Goal: Information Seeking & Learning: Check status

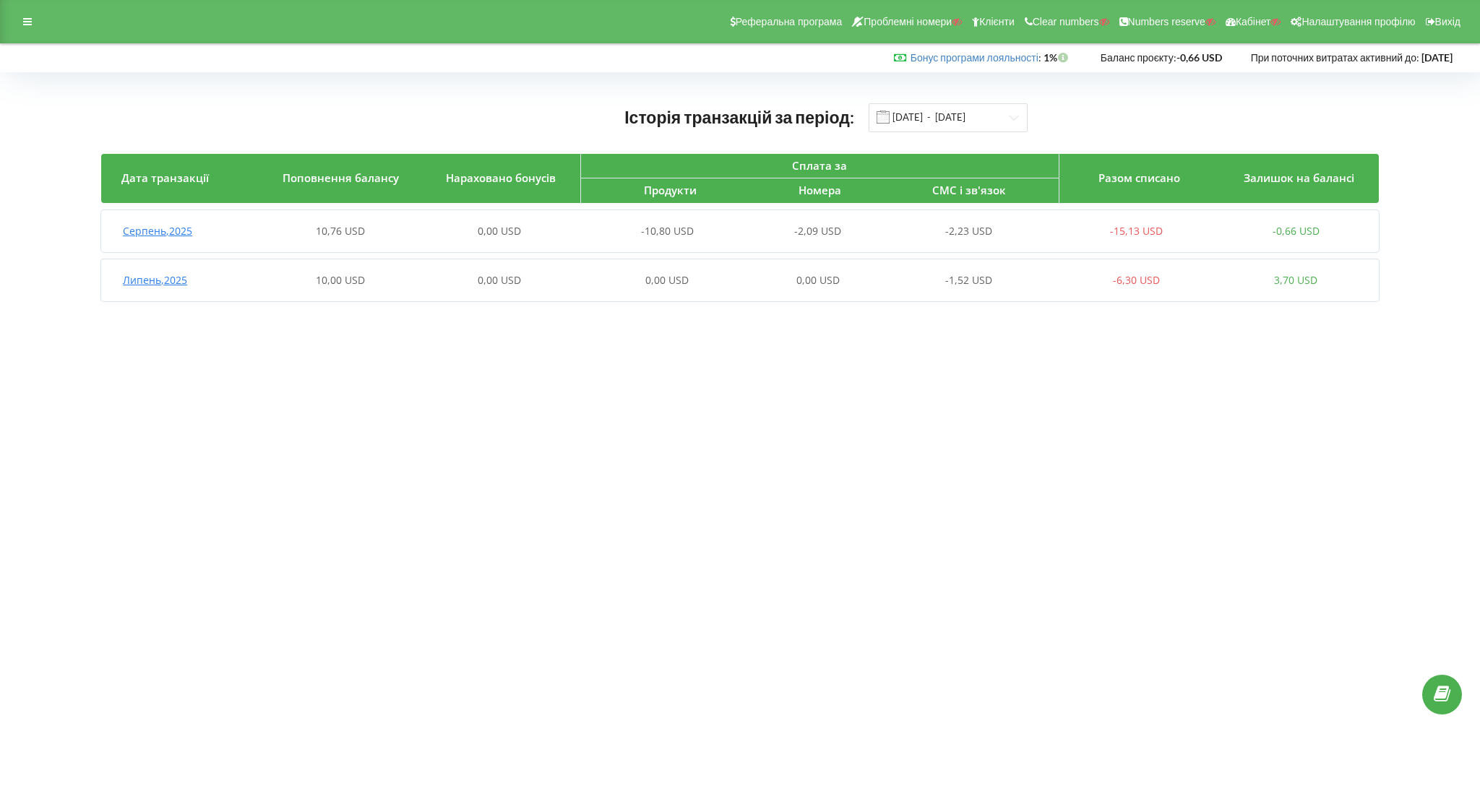
click at [584, 280] on div "0,00 USD" at bounding box center [658, 280] width 159 height 14
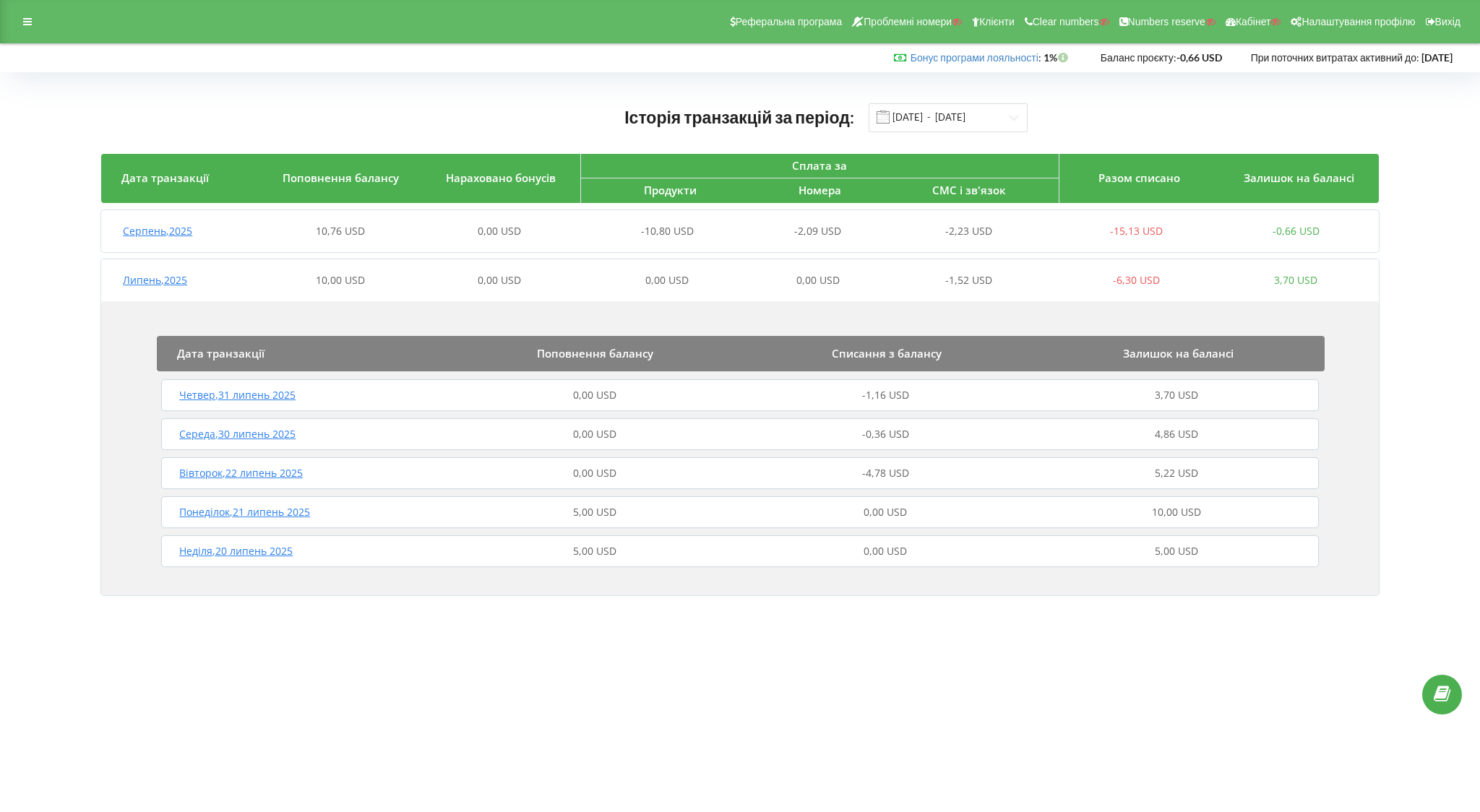
click at [655, 511] on div "5,00 USD" at bounding box center [594, 512] width 291 height 14
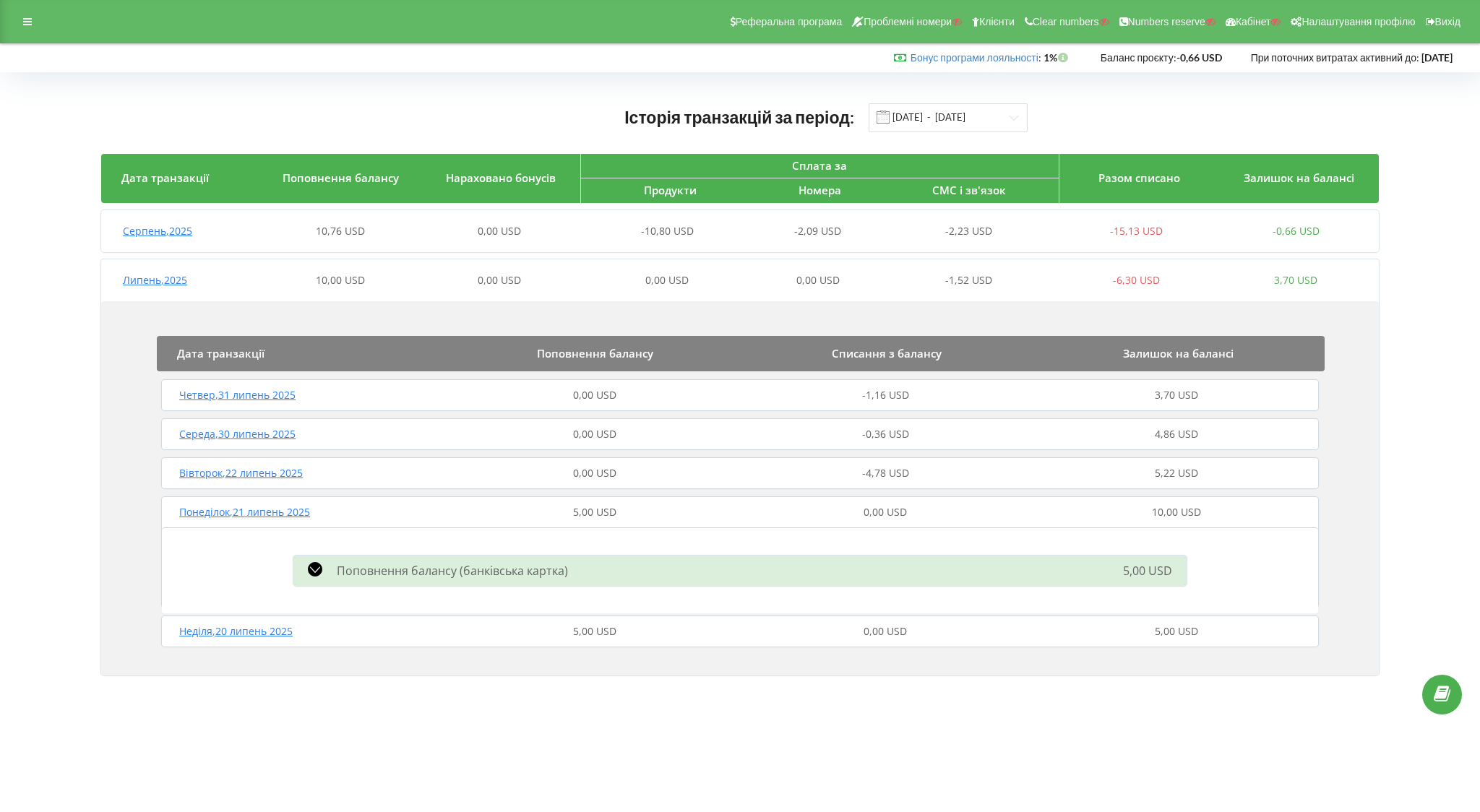
click at [611, 576] on div "Поповнення балансу (банківська картка)" at bounding box center [597, 570] width 626 height 17
drag, startPoint x: 291, startPoint y: 608, endPoint x: 312, endPoint y: 623, distance: 25.8
click at [291, 608] on div "Поповнення балансу (банківська картка) 5,00 USD" at bounding box center [740, 570] width 1156 height 86
click at [317, 628] on div "Неділя , 20 липень 2025" at bounding box center [303, 631] width 291 height 14
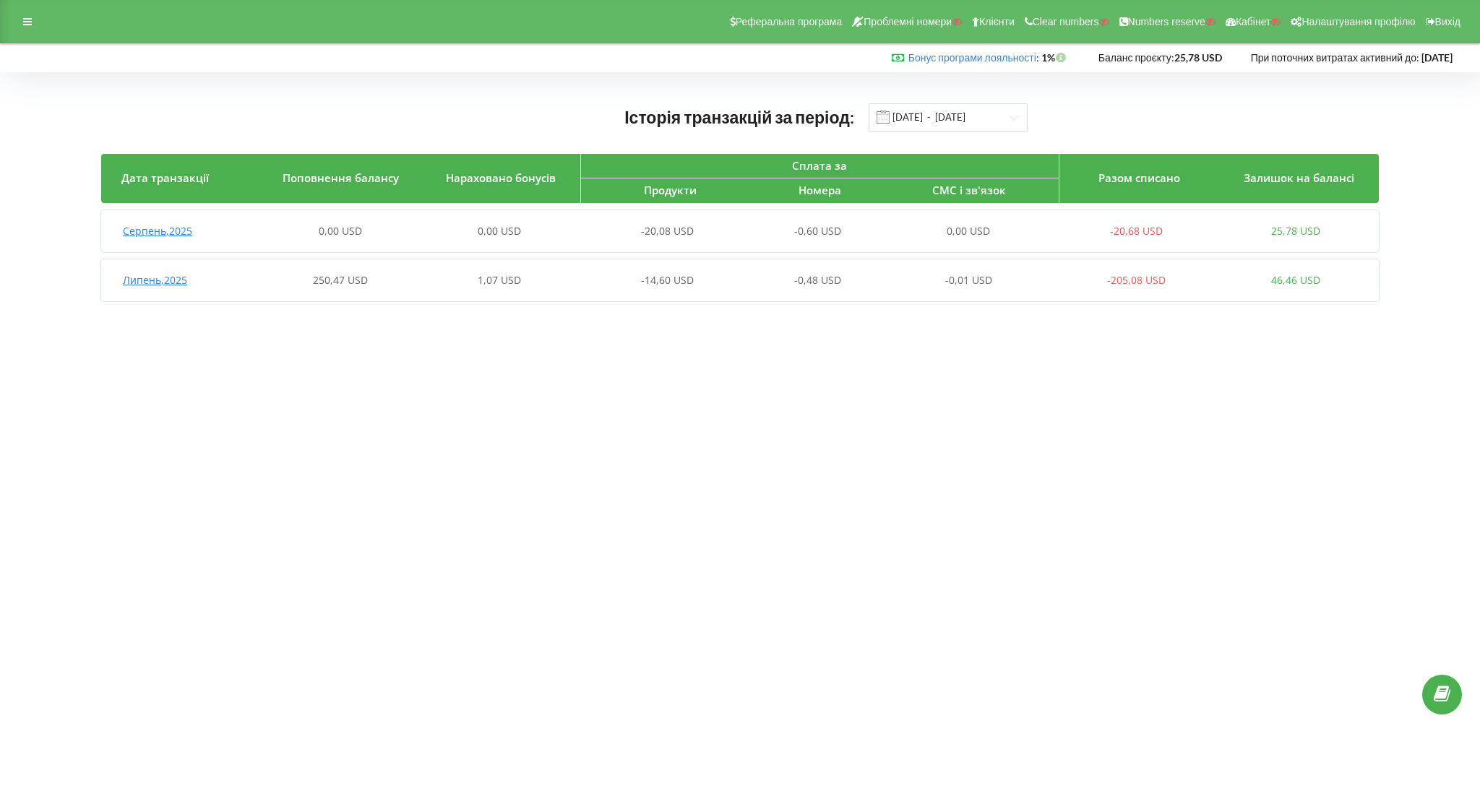
click at [622, 273] on div "-14,60 USD" at bounding box center [658, 280] width 159 height 14
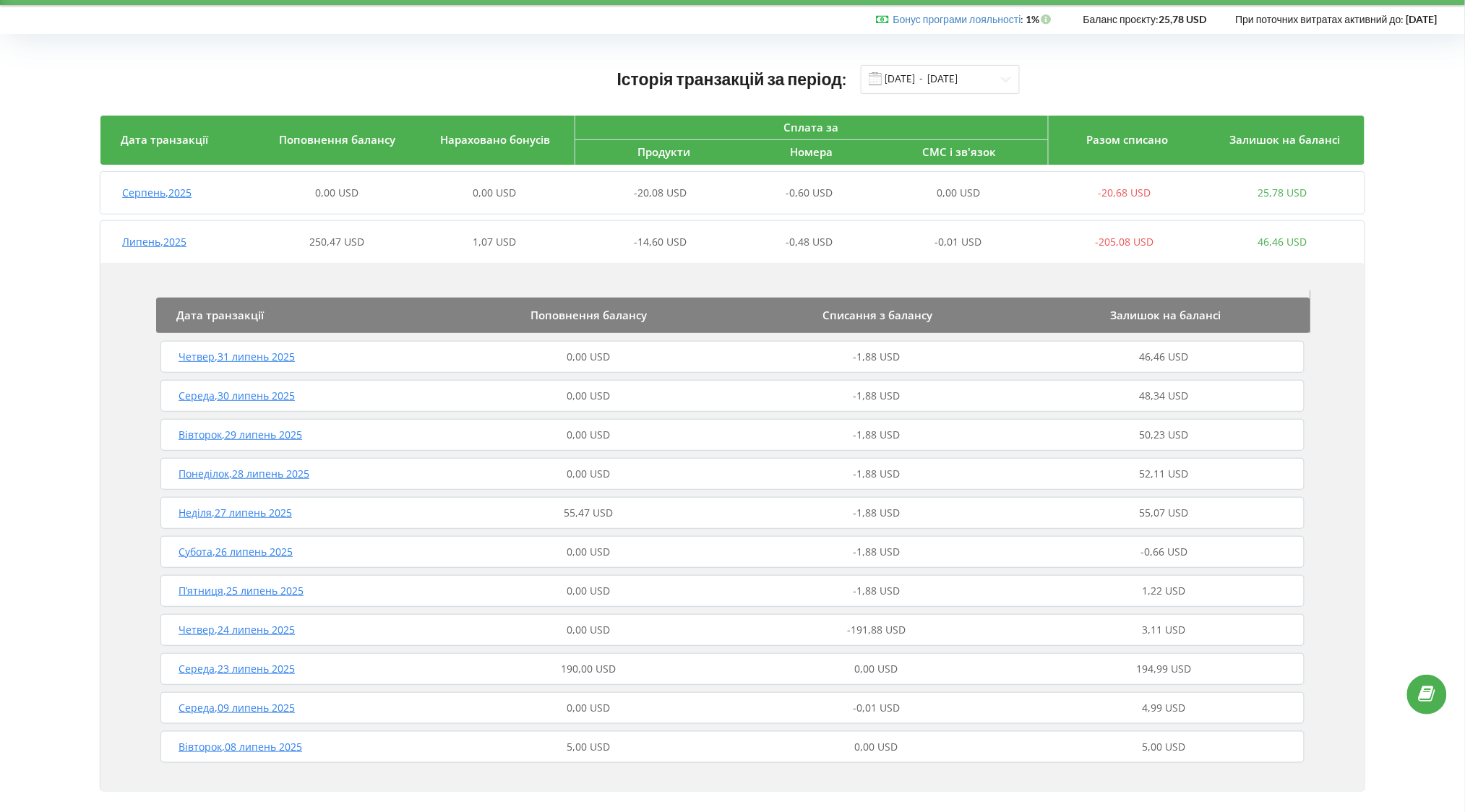
scroll to position [55, 0]
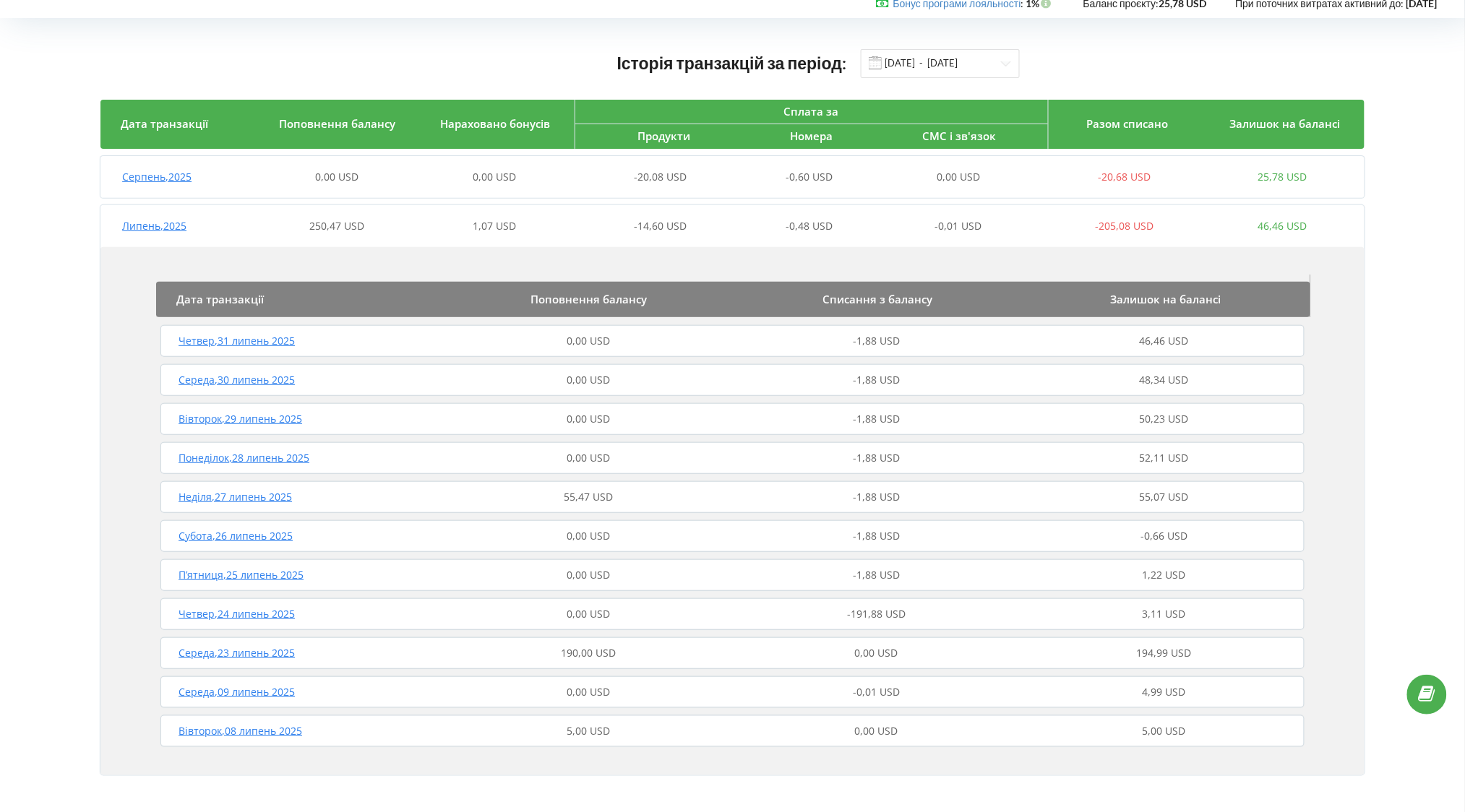
click at [606, 504] on div "Неділя , 27 липень 2025 55,47 USD -1,88 USD 55,07 USD" at bounding box center [732, 497] width 1151 height 35
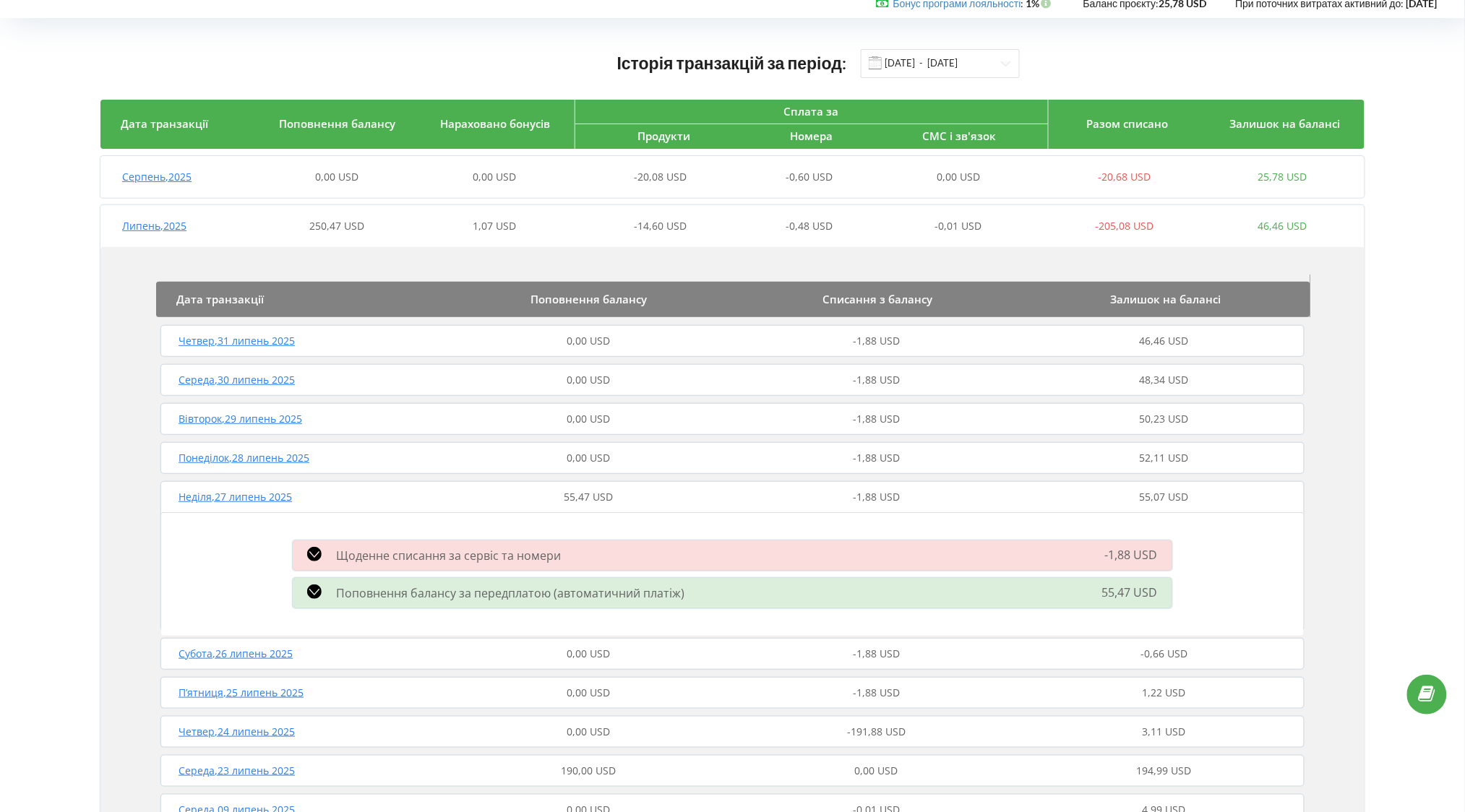
scroll to position [170, 0]
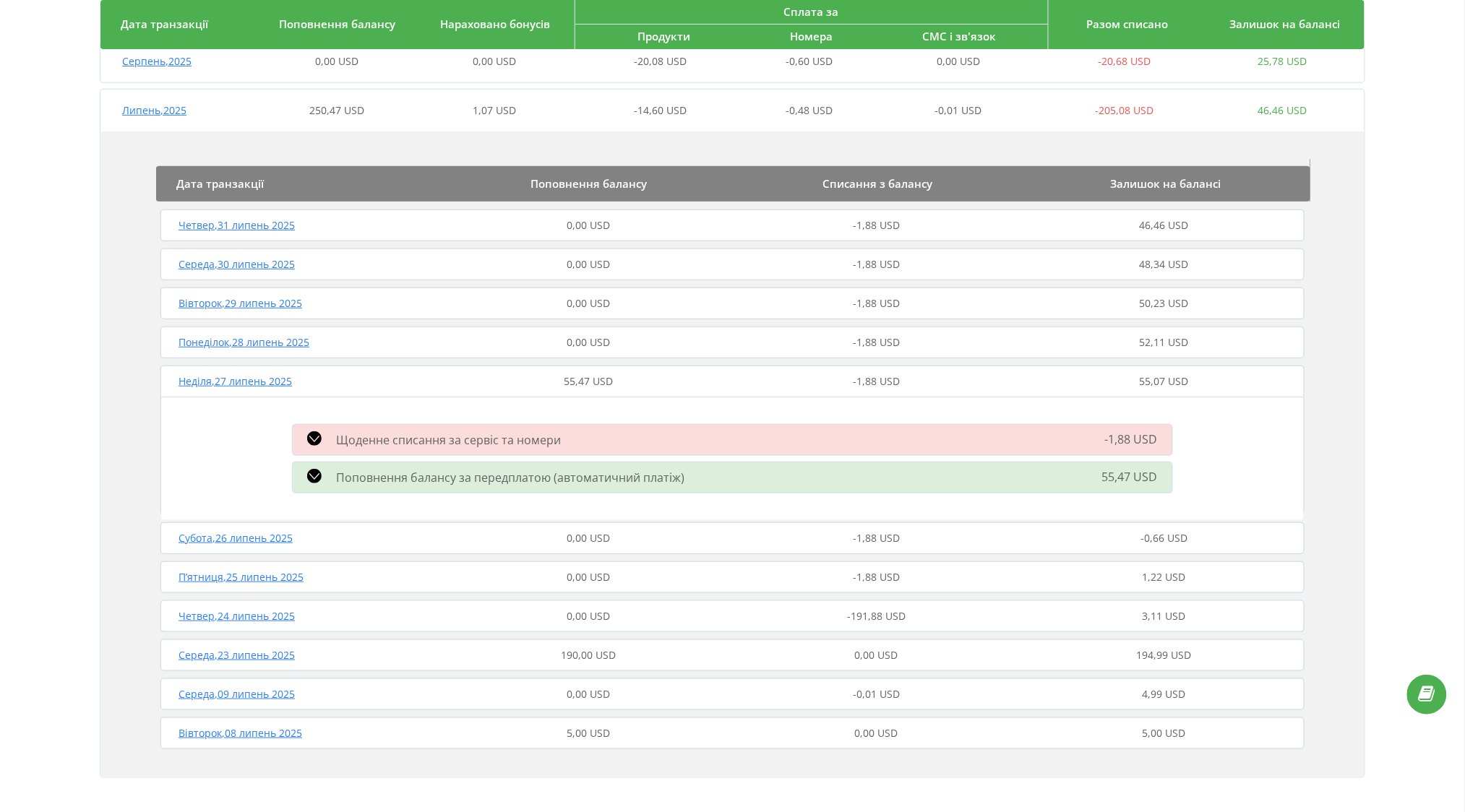
click at [622, 650] on div "190,00 USD" at bounding box center [587, 655] width 287 height 14
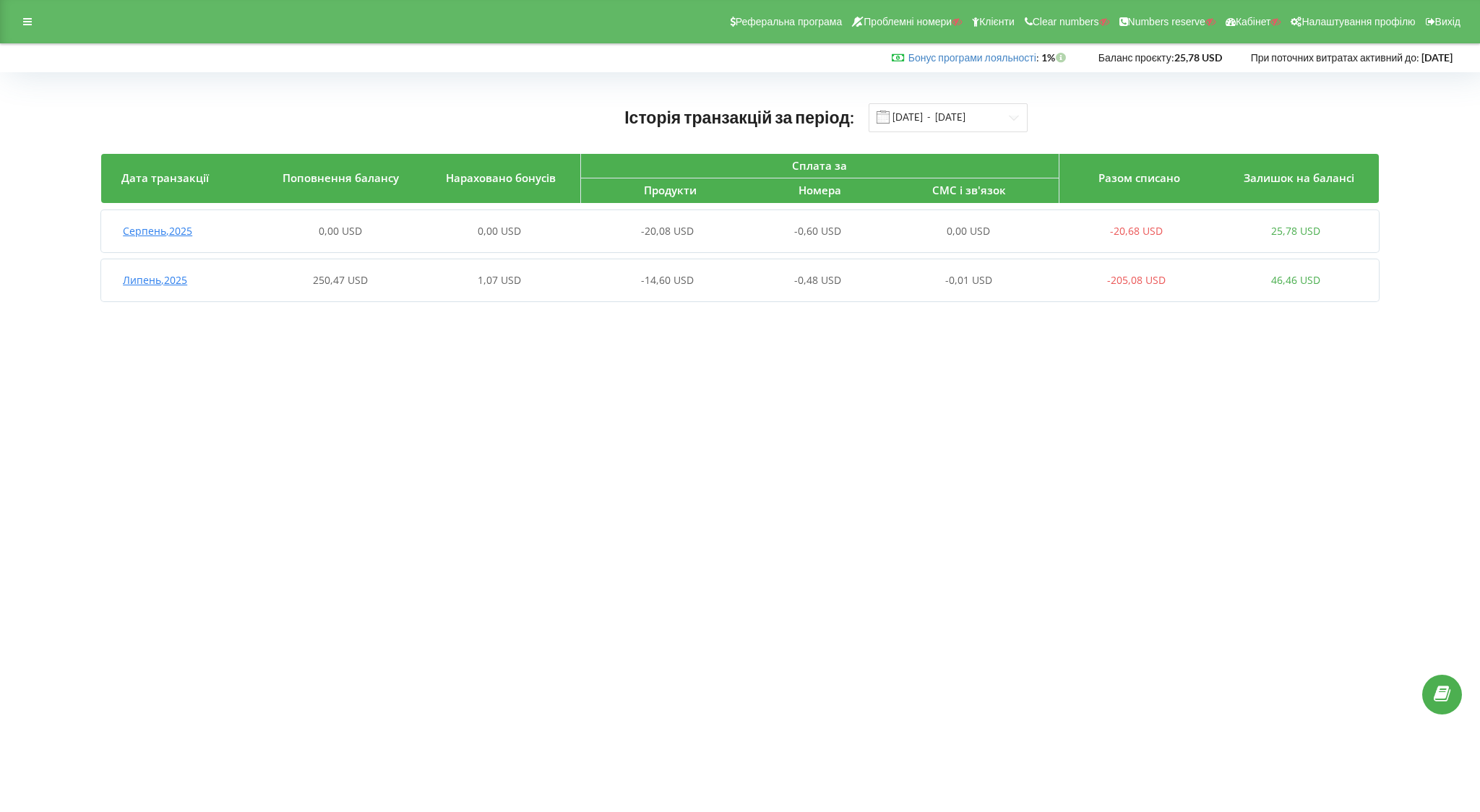
click at [535, 282] on div "1,07 USD" at bounding box center [500, 280] width 159 height 14
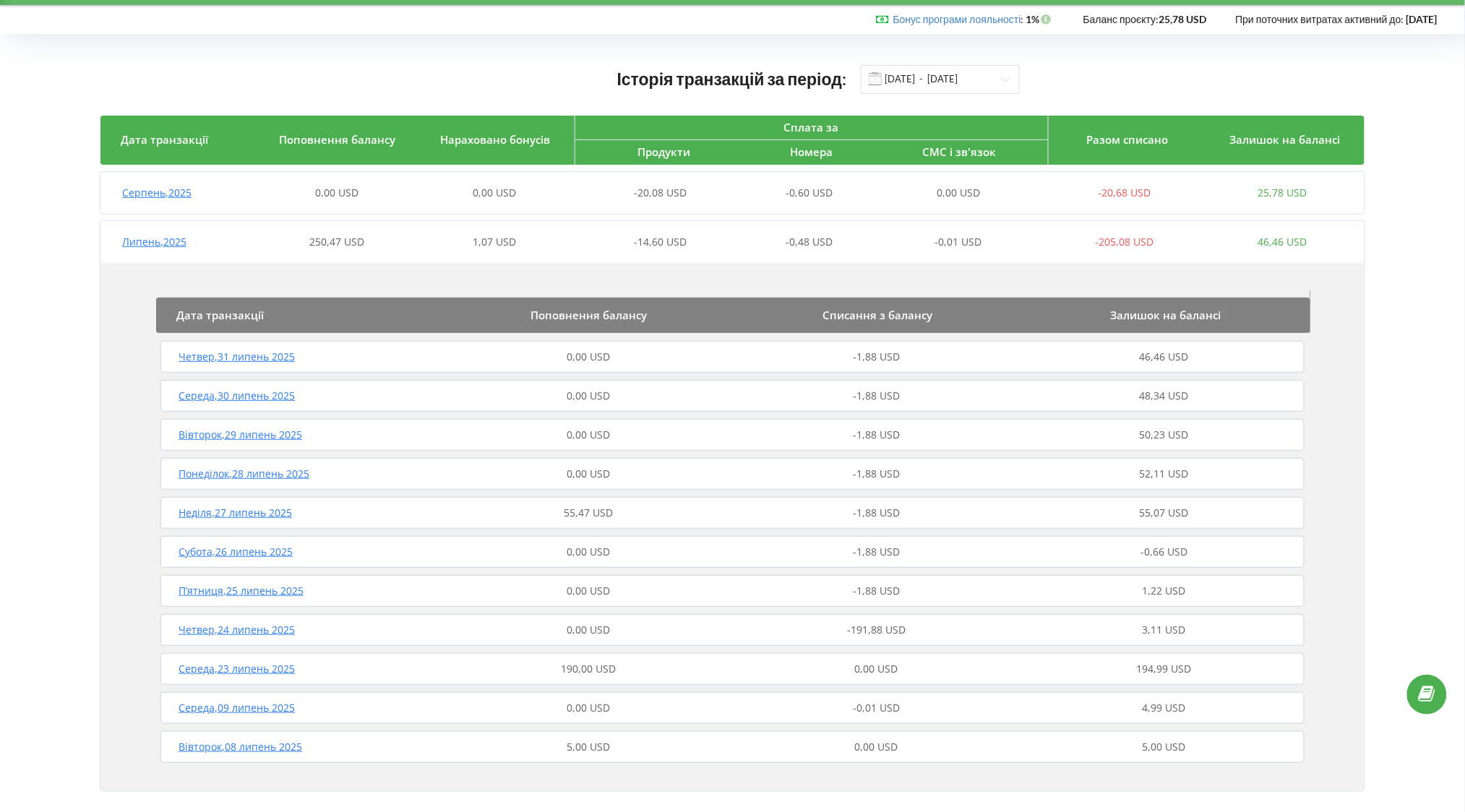
scroll to position [55, 0]
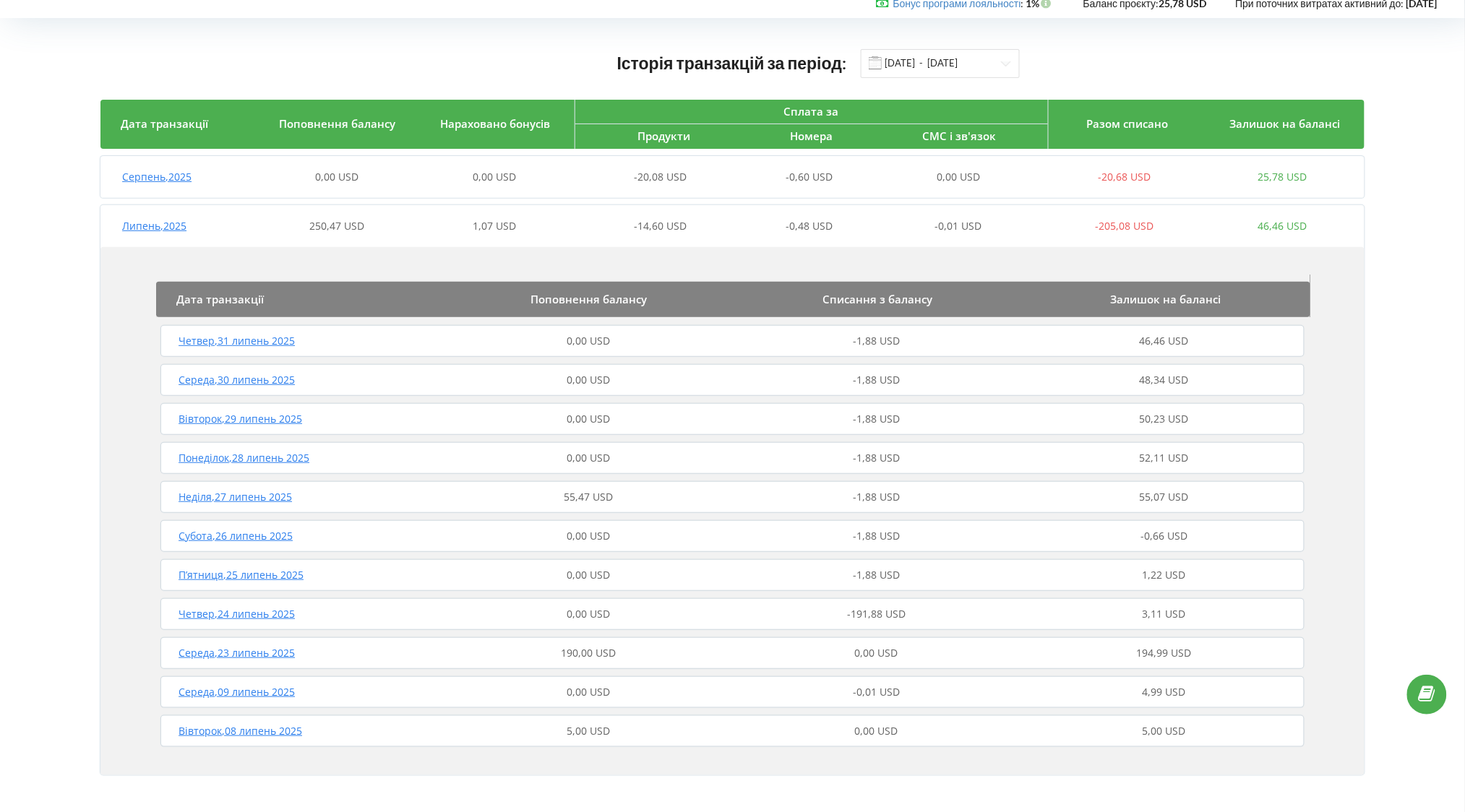
click at [620, 492] on div "55,47 USD" at bounding box center [587, 497] width 287 height 14
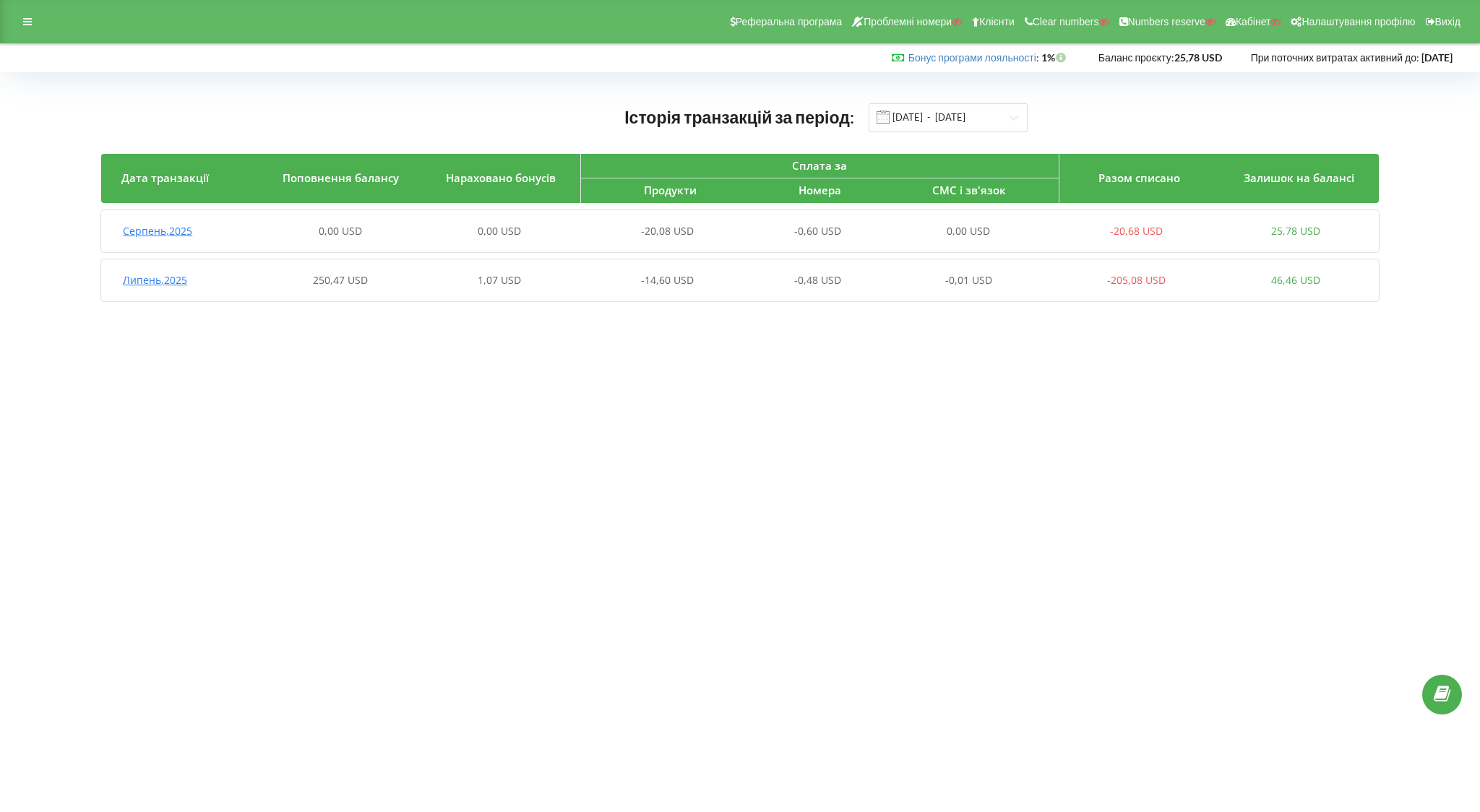
click at [655, 236] on span "-20,08 USD" at bounding box center [667, 230] width 53 height 13
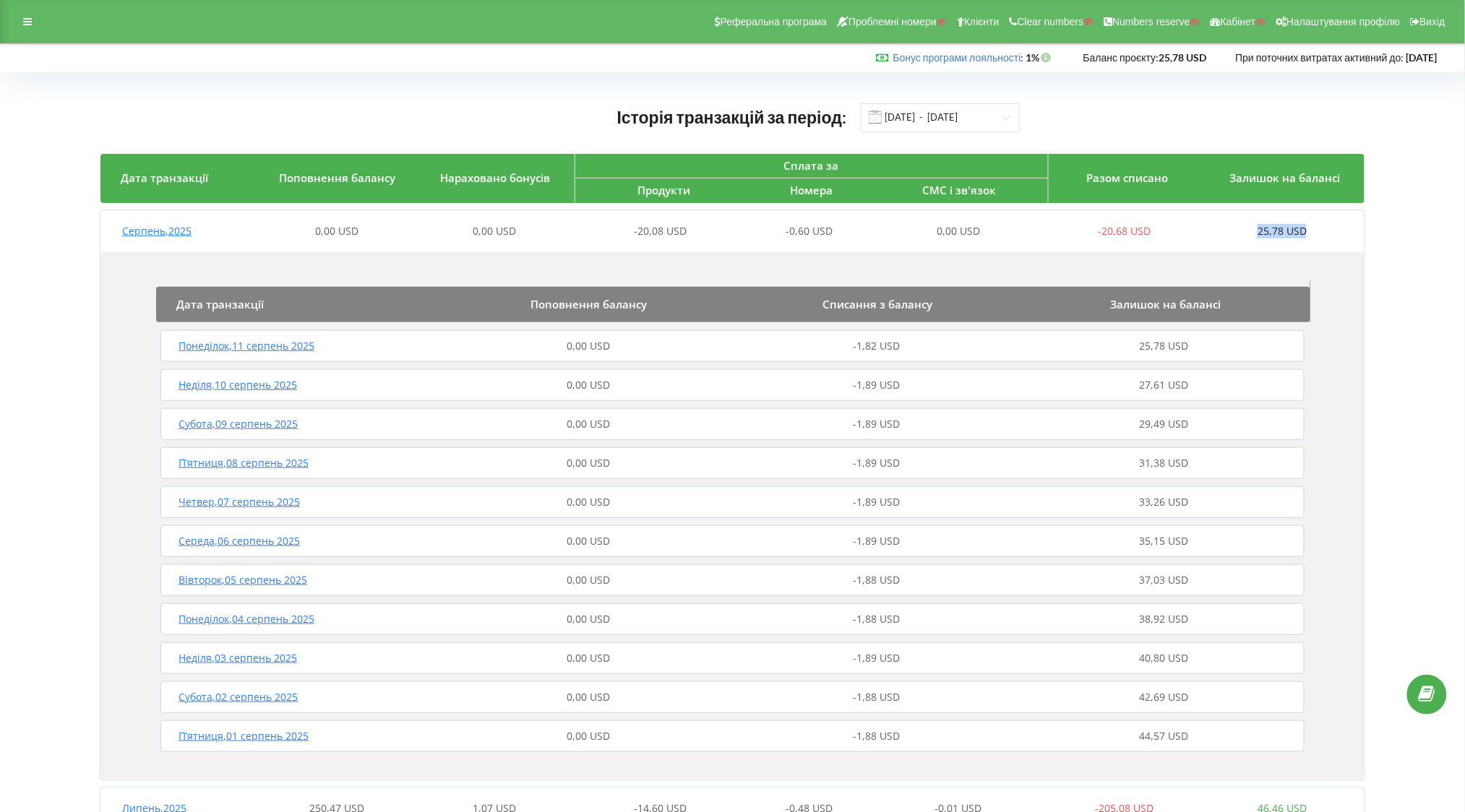
drag, startPoint x: 1247, startPoint y: 227, endPoint x: 1313, endPoint y: 227, distance: 66.0
click at [1313, 227] on div "25,78 USD" at bounding box center [1282, 231] width 158 height 14
copy span "25,78 USD"
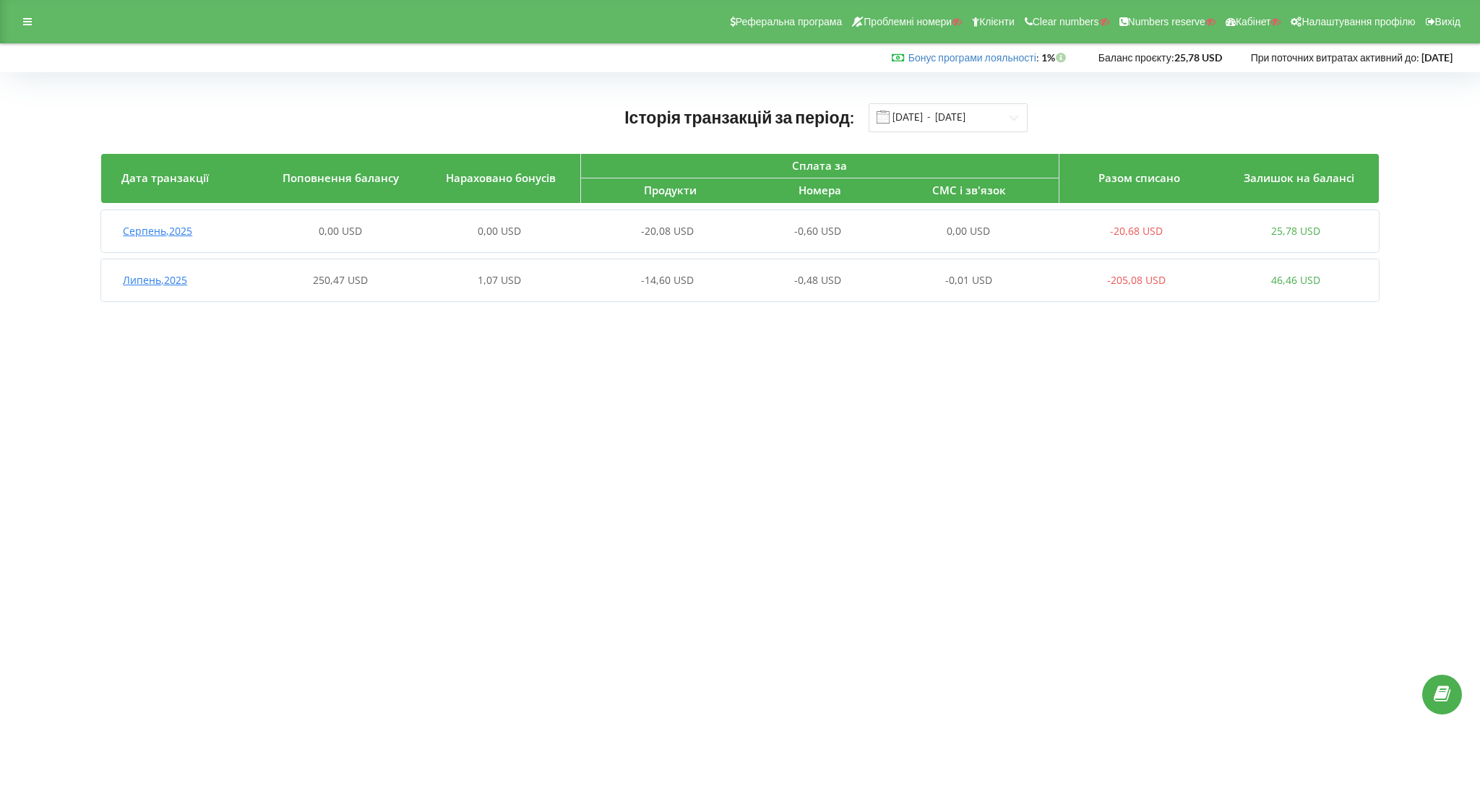
click at [242, 502] on body "Реферальна програма Проблемні номери Клієнти Clear numbers Numbers reserve Кабі…" at bounding box center [740, 406] width 1480 height 812
